Goal: Book appointment/travel/reservation

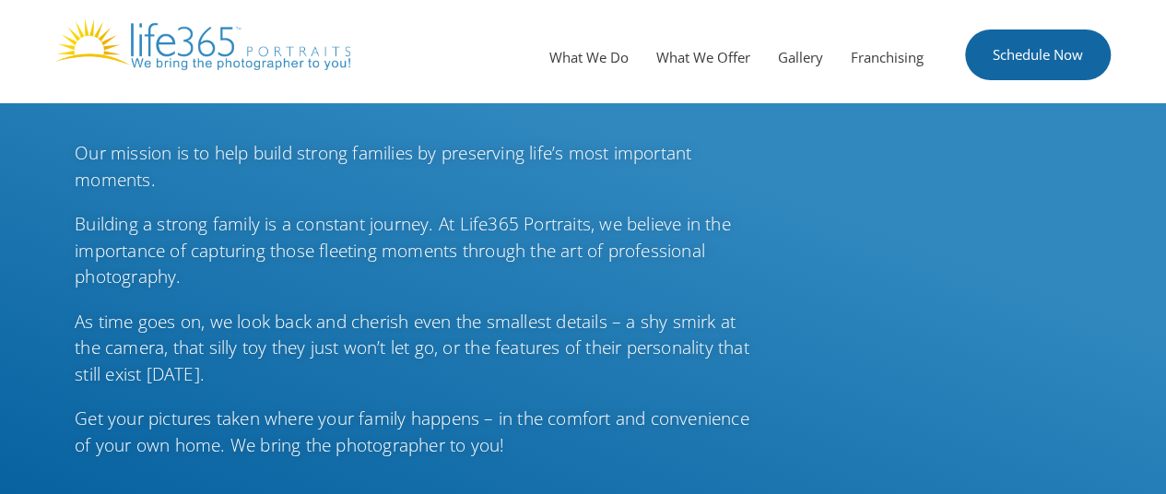
click at [1051, 44] on link "Schedule Now" at bounding box center [1038, 55] width 146 height 51
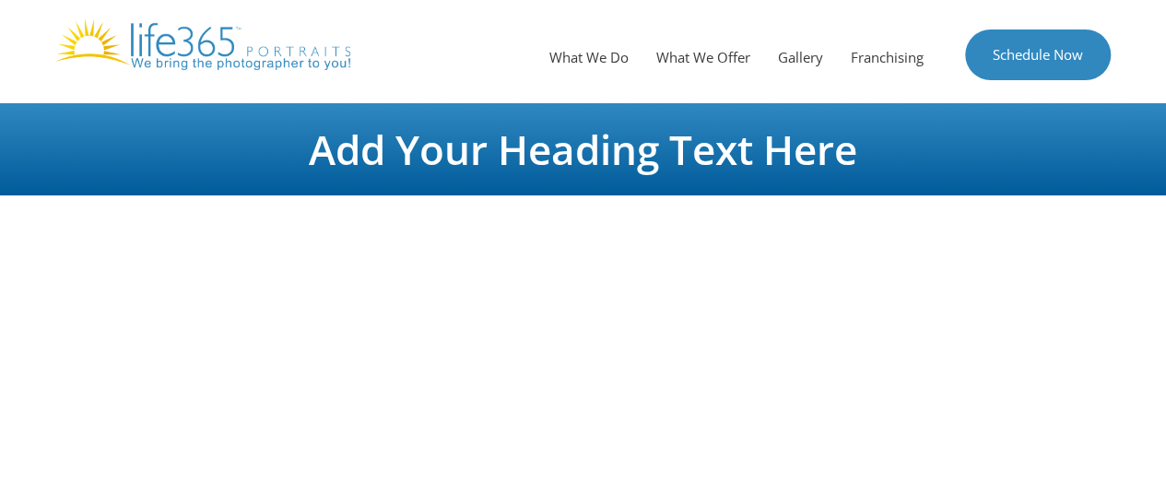
click at [175, 49] on img at bounding box center [202, 44] width 295 height 52
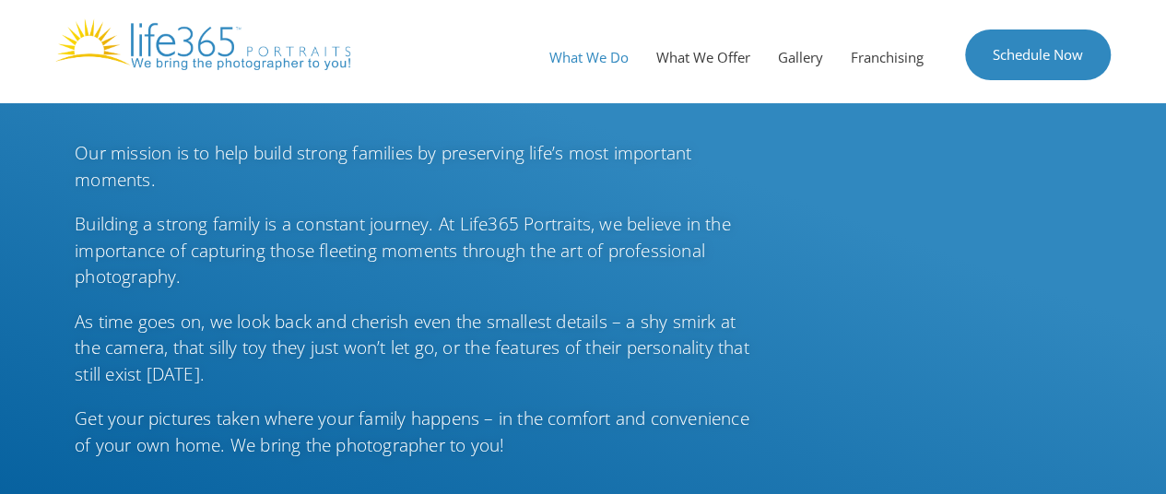
click at [574, 54] on link "What We Do" at bounding box center [589, 57] width 107 height 55
